Goal: Communication & Community: Share content

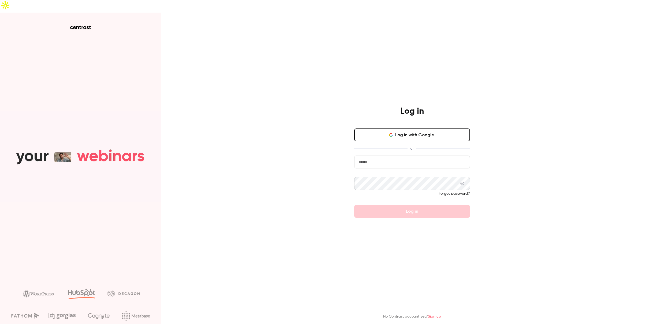
type input "**********"
click at [391, 197] on form "**********" at bounding box center [412, 186] width 116 height 62
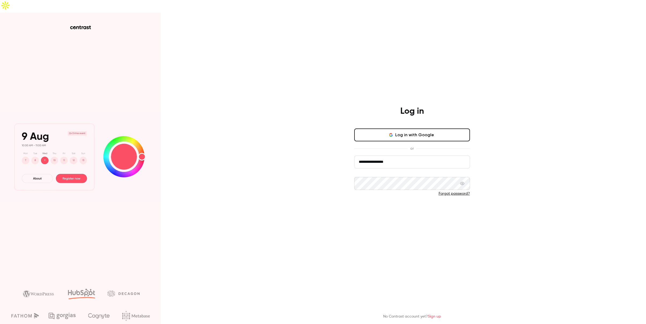
click at [392, 205] on button "Log in" at bounding box center [412, 211] width 116 height 13
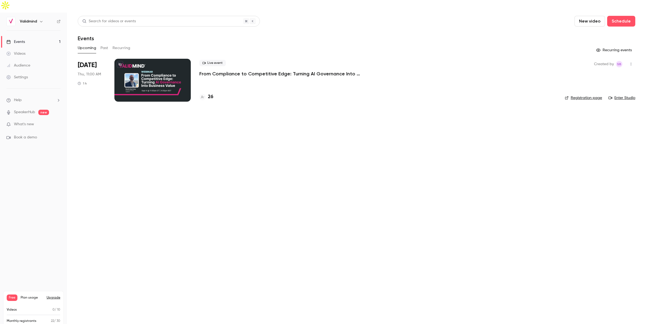
click at [626, 95] on link "Enter Studio" at bounding box center [622, 97] width 27 height 5
click at [631, 62] on icon "button" at bounding box center [631, 64] width 4 height 4
click at [608, 66] on div "Share" at bounding box center [610, 64] width 41 height 5
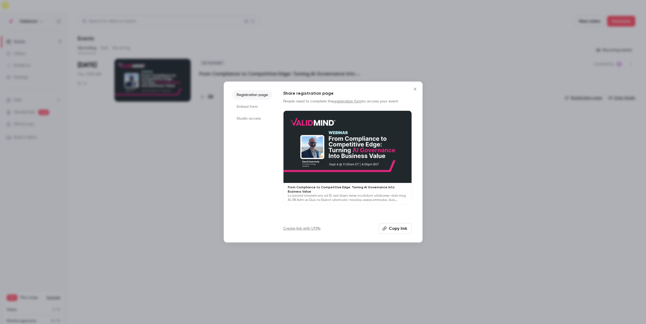
click at [249, 106] on li "Embed form" at bounding box center [252, 107] width 40 height 10
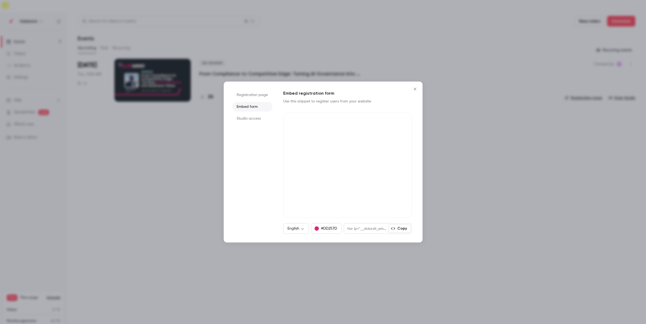
click at [251, 118] on li "Studio access" at bounding box center [252, 119] width 40 height 10
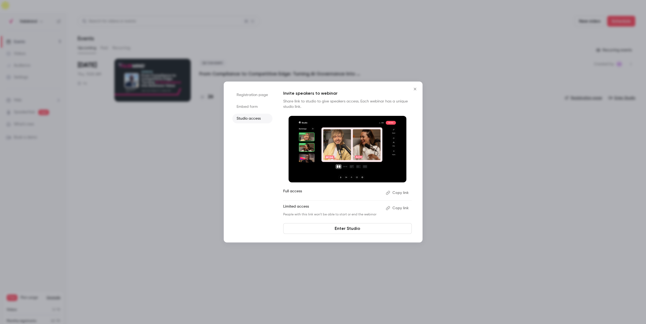
click at [399, 209] on button "Copy link" at bounding box center [398, 208] width 28 height 9
click at [415, 88] on icon "Close" at bounding box center [415, 89] width 6 height 4
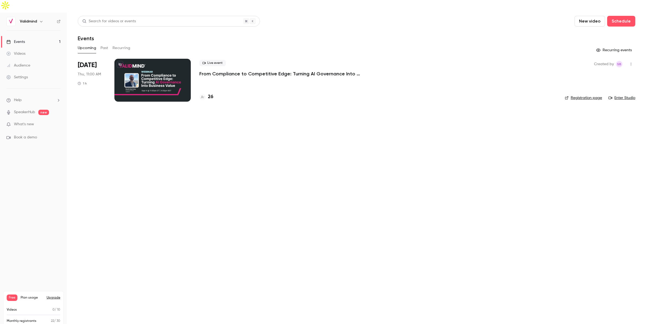
click at [250, 116] on main "Search for videos or events New video Schedule Events Upcoming Past Recurring R…" at bounding box center [356, 175] width 579 height 324
click at [230, 71] on p "From Compliance to Competitive Edge: Turning AI Governance Into Business Value" at bounding box center [279, 74] width 161 height 6
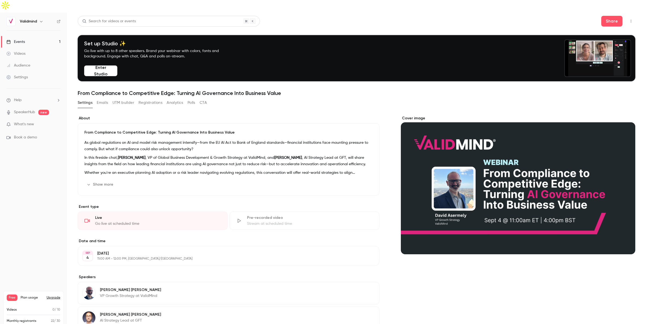
click at [122, 98] on button "UTM builder" at bounding box center [124, 102] width 22 height 9
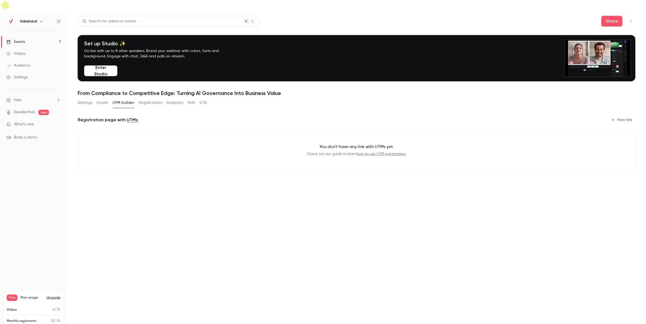
click at [105, 98] on button "Emails" at bounding box center [102, 102] width 11 height 9
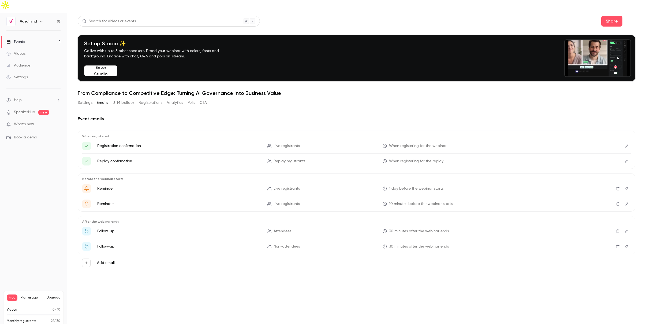
click at [87, 98] on button "Settings" at bounding box center [85, 102] width 15 height 9
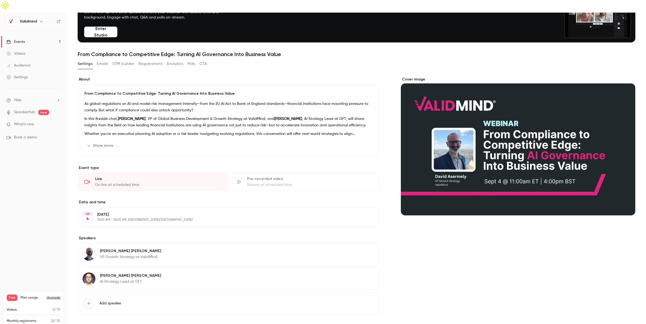
scroll to position [50, 0]
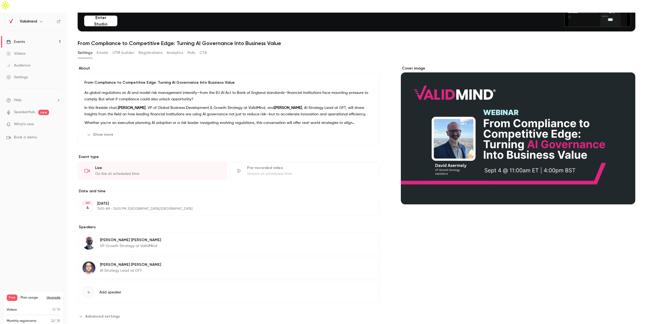
click at [113, 313] on span "Advanced settings" at bounding box center [102, 316] width 35 height 6
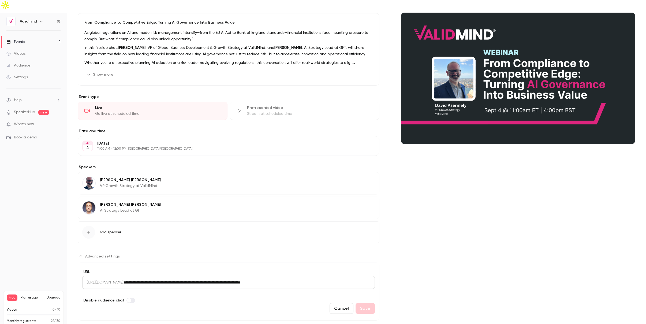
scroll to position [0, 0]
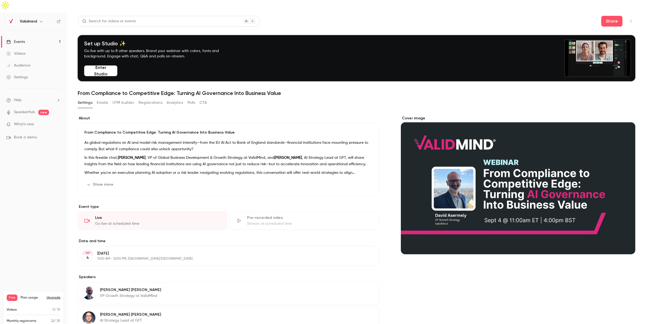
click at [30, 71] on link "Settings" at bounding box center [33, 77] width 67 height 12
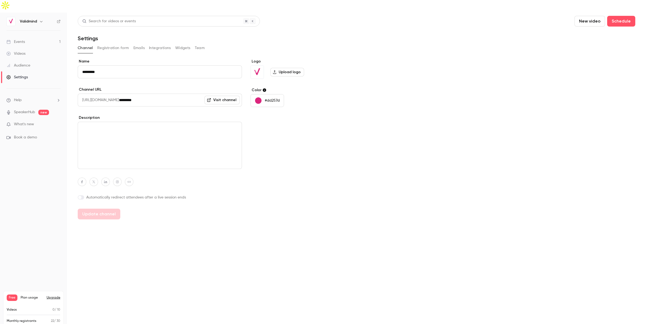
click at [93, 65] on input "*********" at bounding box center [160, 71] width 164 height 13
click at [99, 209] on button "Update channel" at bounding box center [99, 214] width 43 height 11
type input "*********"
click at [158, 44] on button "Integrations" at bounding box center [160, 48] width 22 height 9
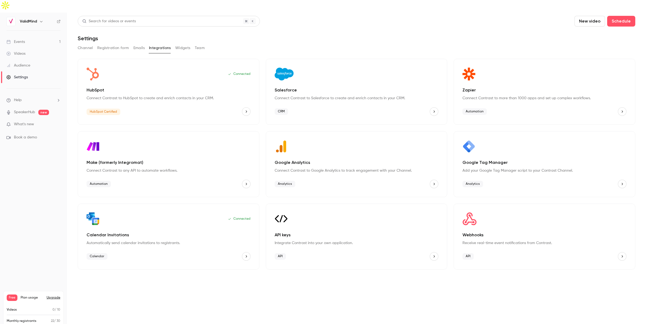
click at [20, 39] on div "Events" at bounding box center [15, 41] width 18 height 5
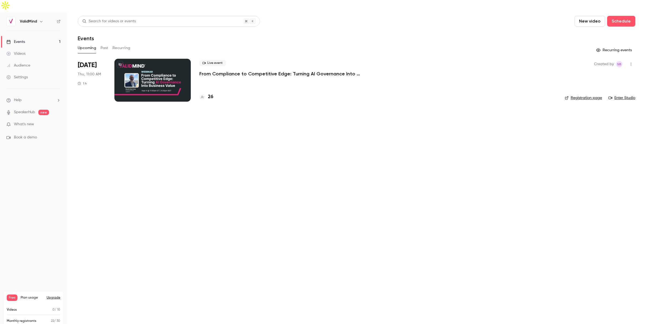
click at [240, 71] on p "From Compliance to Competitive Edge: Turning AI Governance Into Business Value" at bounding box center [279, 74] width 161 height 6
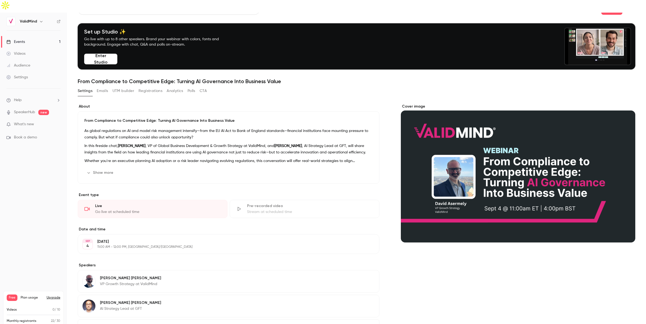
scroll to position [13, 0]
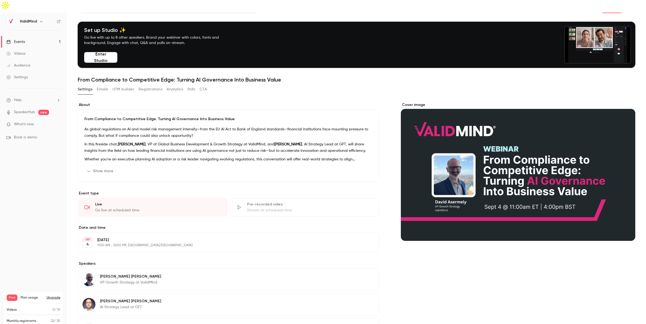
click at [109, 167] on button "Show more" at bounding box center [100, 171] width 32 height 9
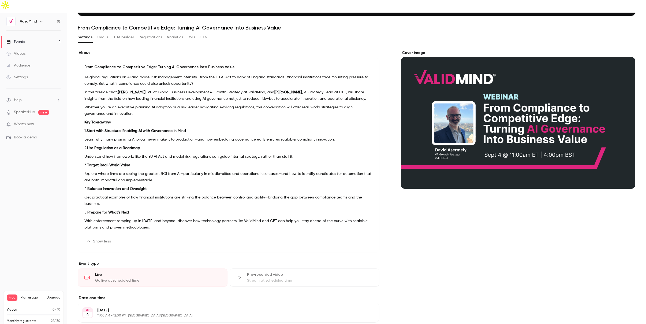
scroll to position [0, 0]
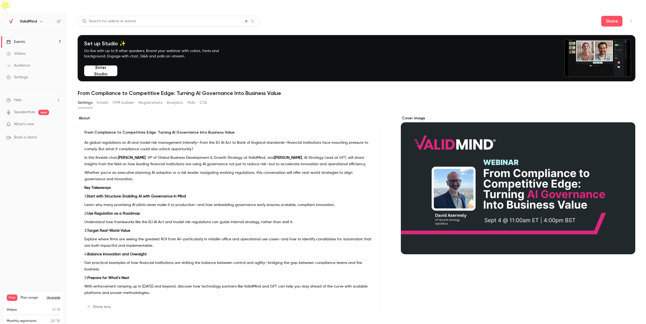
click at [19, 75] on div "Settings" at bounding box center [16, 77] width 21 height 5
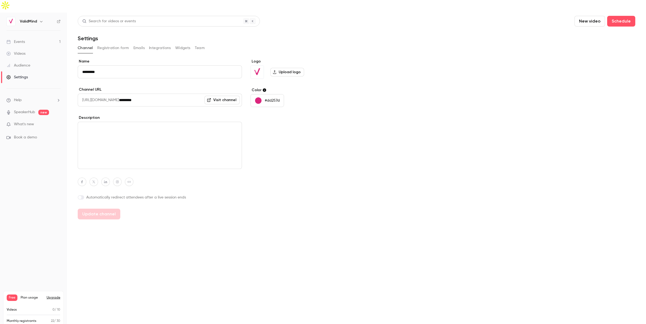
click at [39, 36] on link "Events 1" at bounding box center [33, 42] width 67 height 12
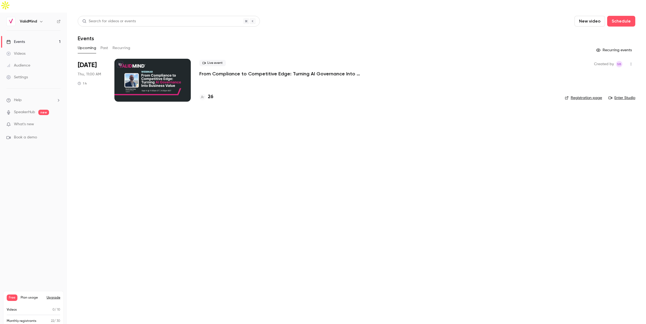
click at [28, 109] on link "SpeakerHub" at bounding box center [24, 112] width 21 height 6
click at [29, 121] on span "What's new" at bounding box center [24, 124] width 20 height 6
click at [440, 26] on div at bounding box center [323, 162] width 646 height 324
click at [632, 62] on icon "button" at bounding box center [631, 64] width 4 height 4
click at [601, 77] on div "Invite to Studio" at bounding box center [610, 78] width 41 height 5
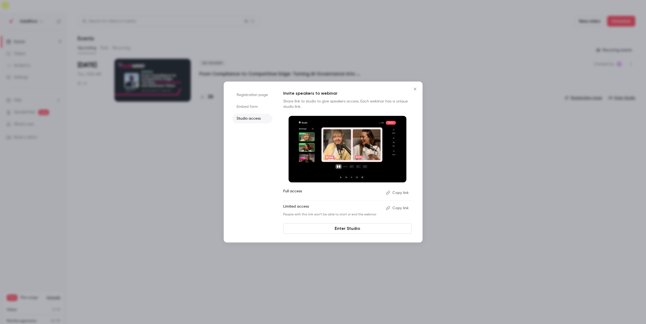
click at [399, 209] on button "Copy link" at bounding box center [398, 208] width 28 height 9
